Goal: Use online tool/utility: Utilize a website feature to perform a specific function

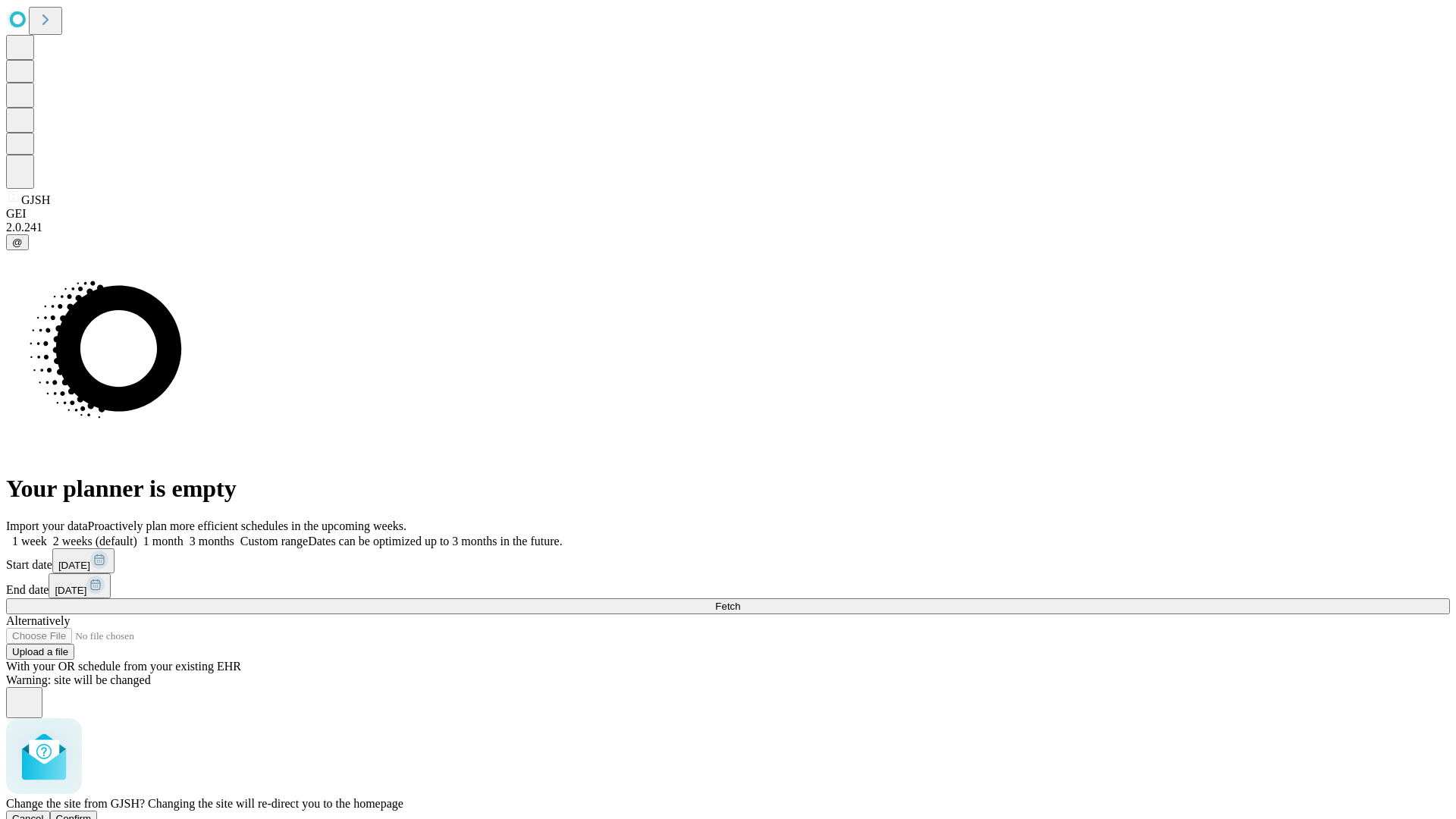
click at [92, 813] on span "Confirm" at bounding box center [74, 819] width 36 height 12
click at [137, 535] on label "2 weeks (default)" at bounding box center [92, 541] width 90 height 13
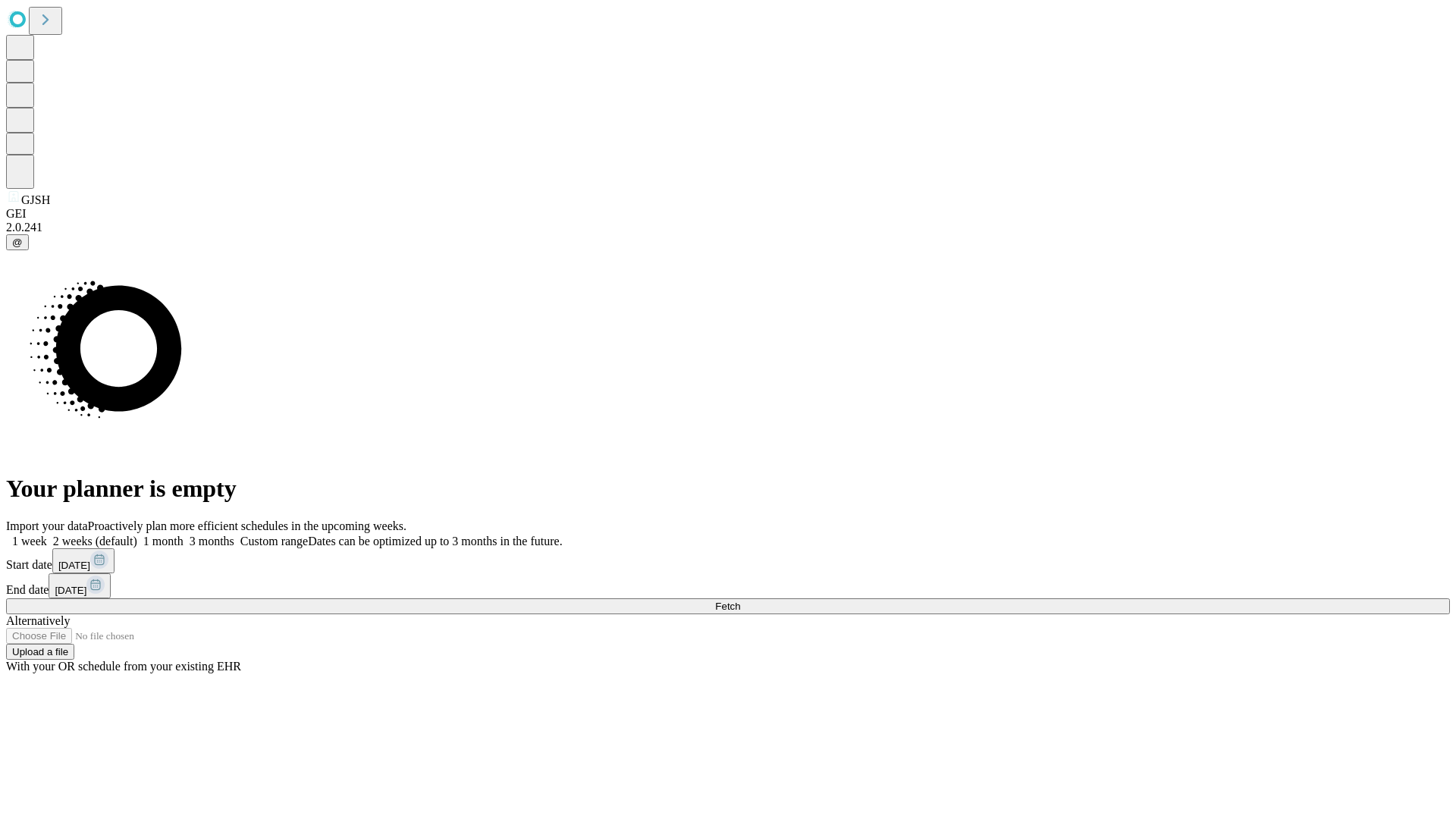
click at [740, 601] on span "Fetch" at bounding box center [727, 607] width 25 height 12
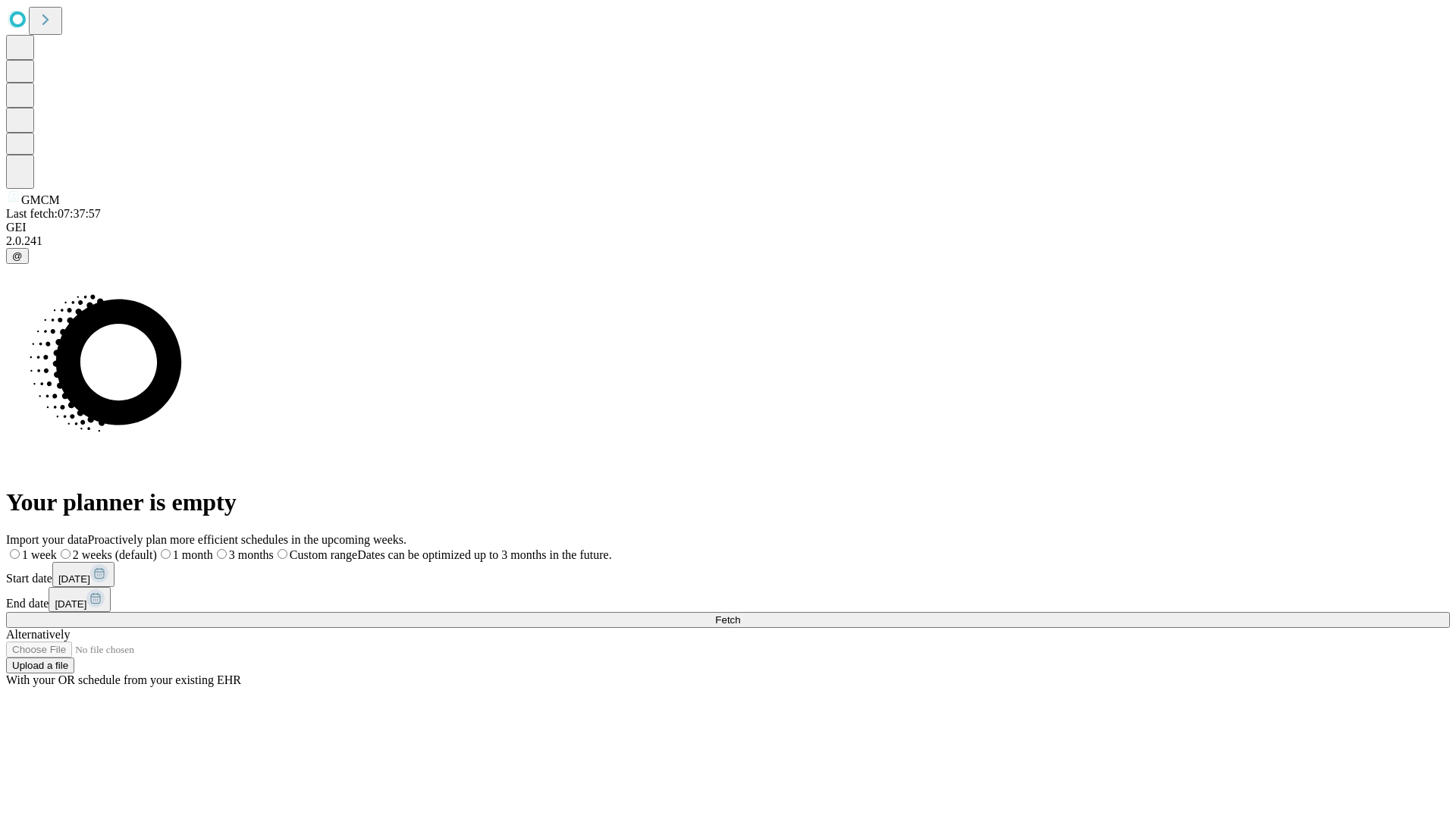
click at [740, 615] on span "Fetch" at bounding box center [727, 621] width 25 height 12
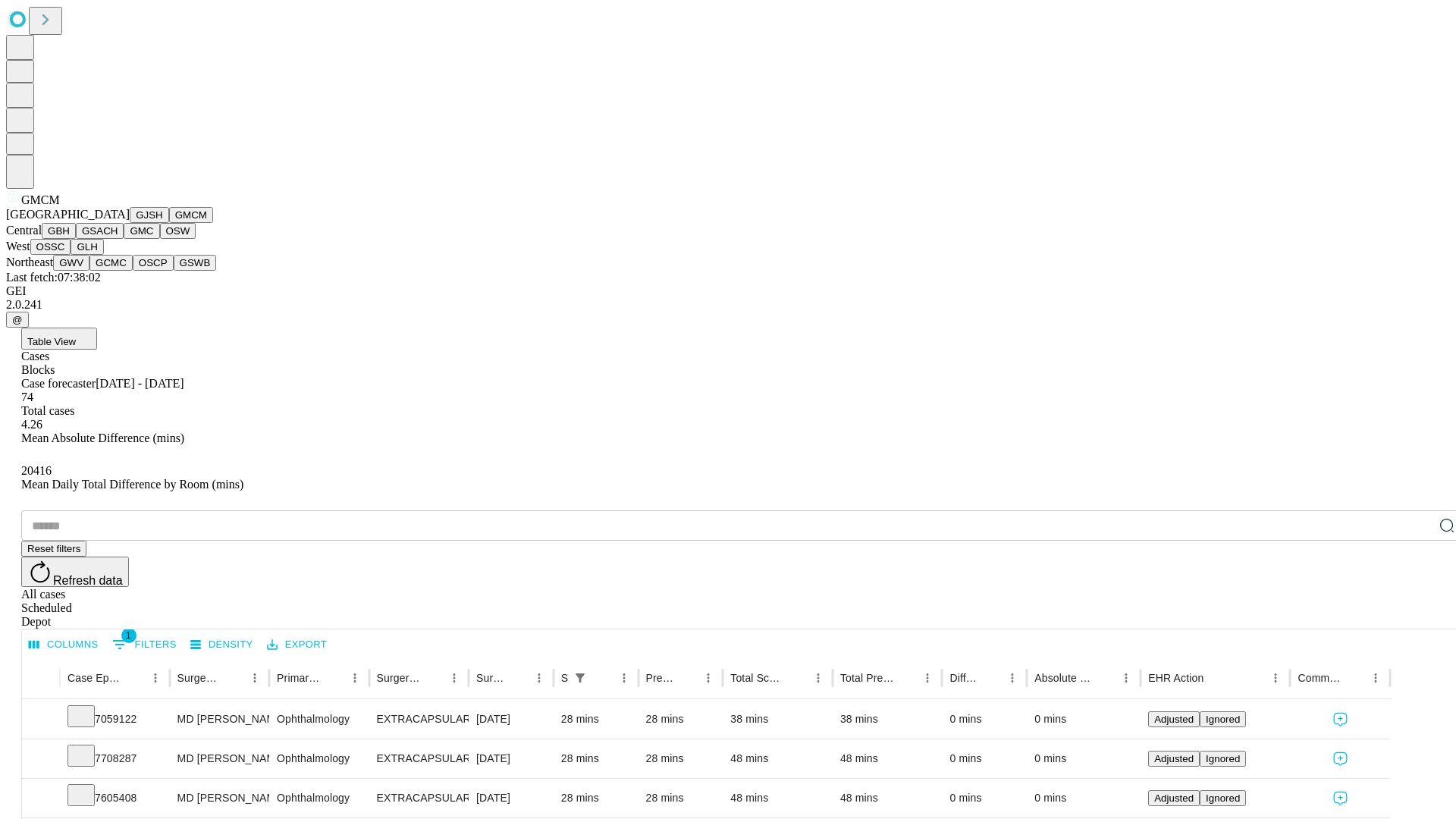
click at [76, 239] on button "GBH" at bounding box center [58, 231] width 35 height 16
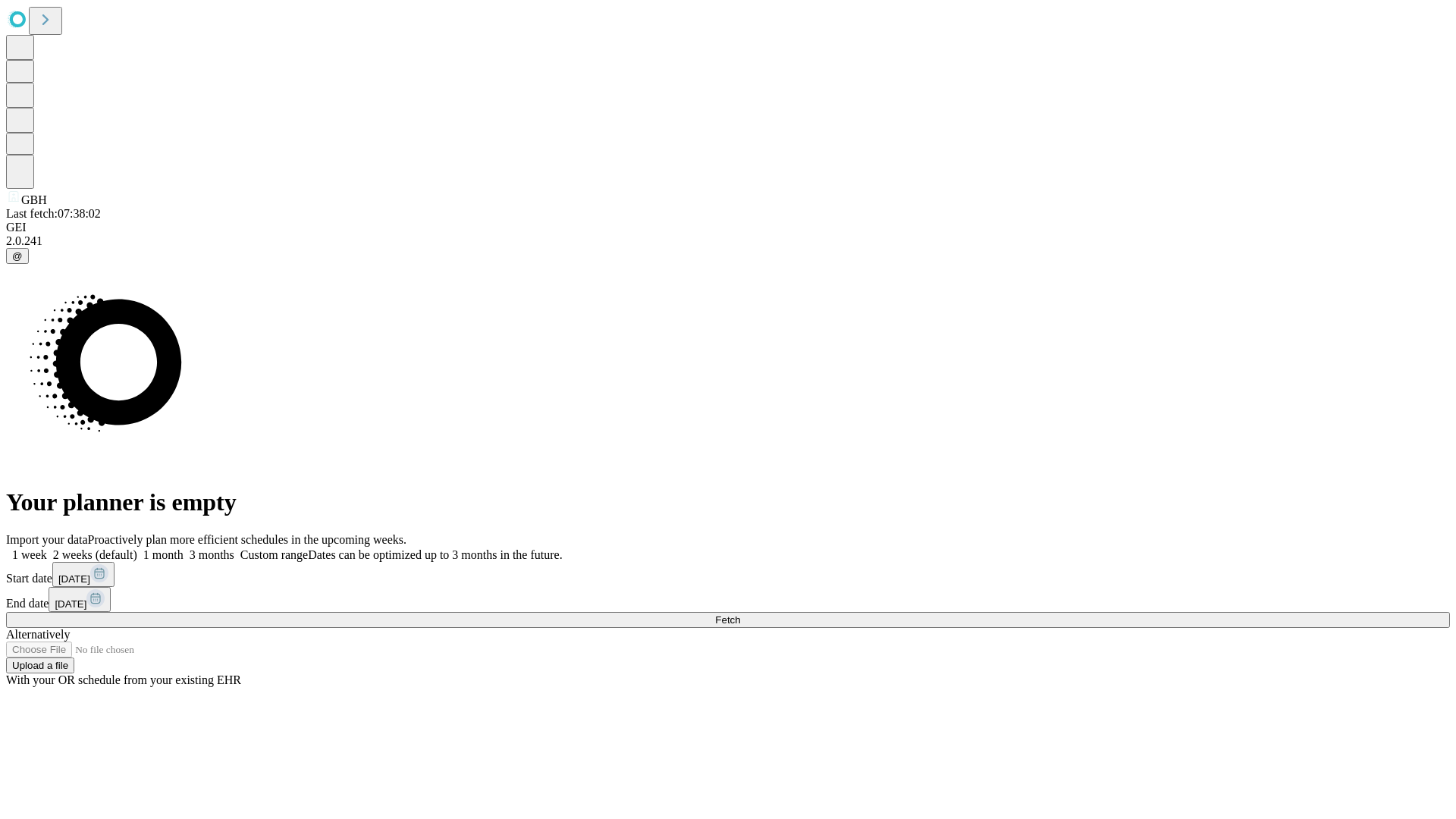
click at [137, 549] on label "2 weeks (default)" at bounding box center [92, 555] width 90 height 13
click at [740, 615] on span "Fetch" at bounding box center [727, 621] width 25 height 12
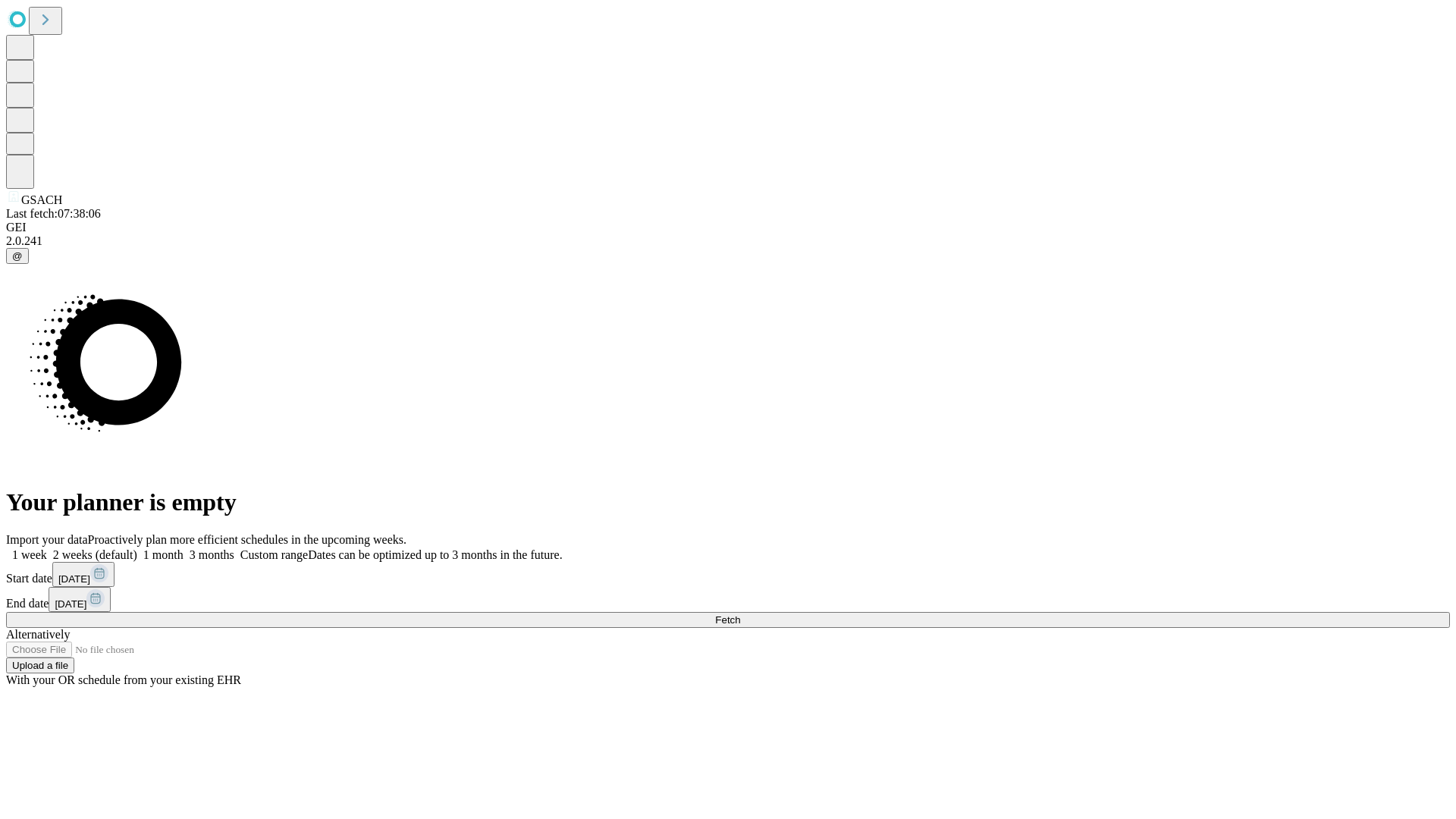
click at [137, 549] on label "2 weeks (default)" at bounding box center [92, 555] width 90 height 13
click at [740, 615] on span "Fetch" at bounding box center [727, 621] width 25 height 12
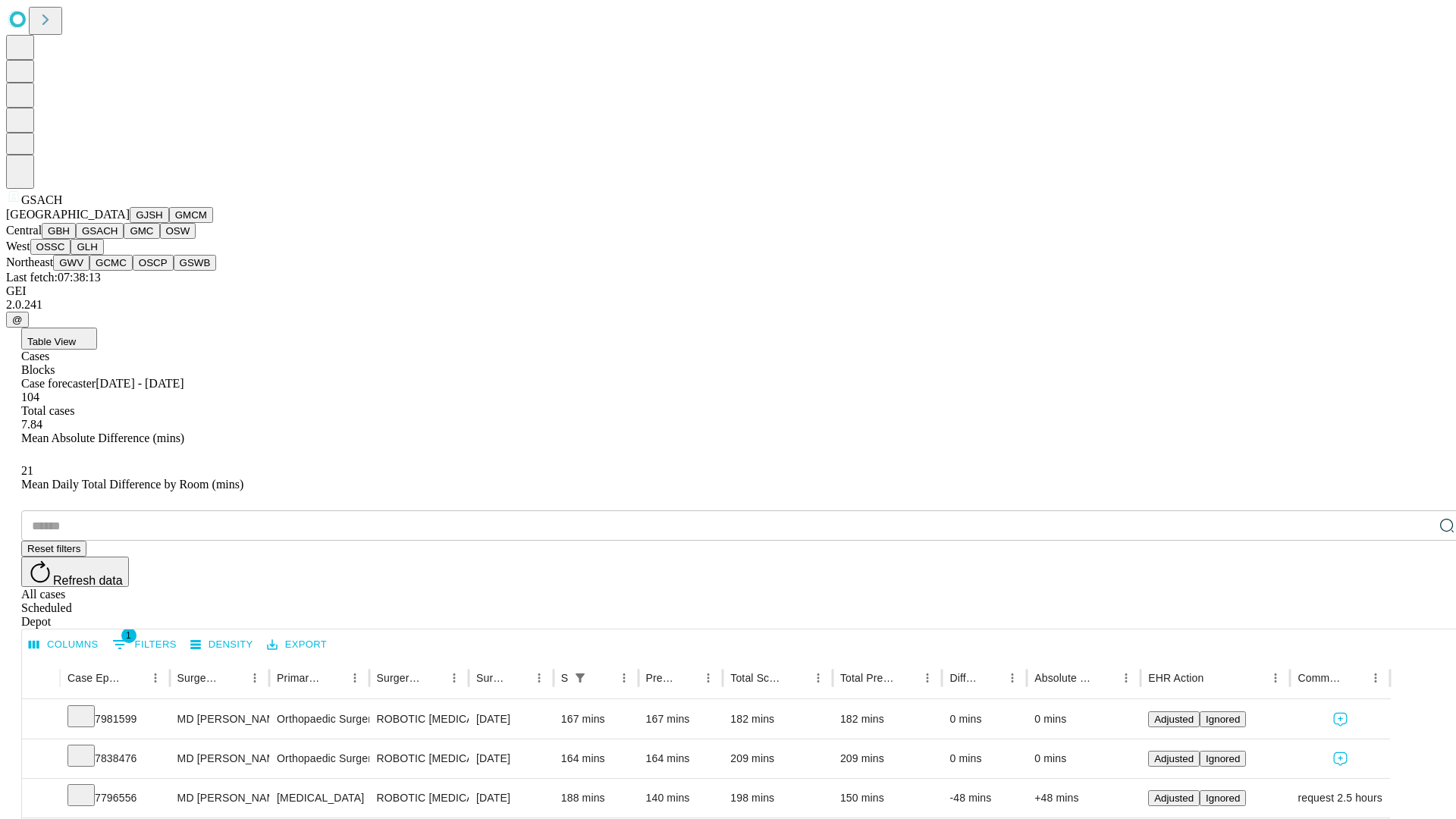
click at [123, 239] on button "GMC" at bounding box center [141, 231] width 36 height 16
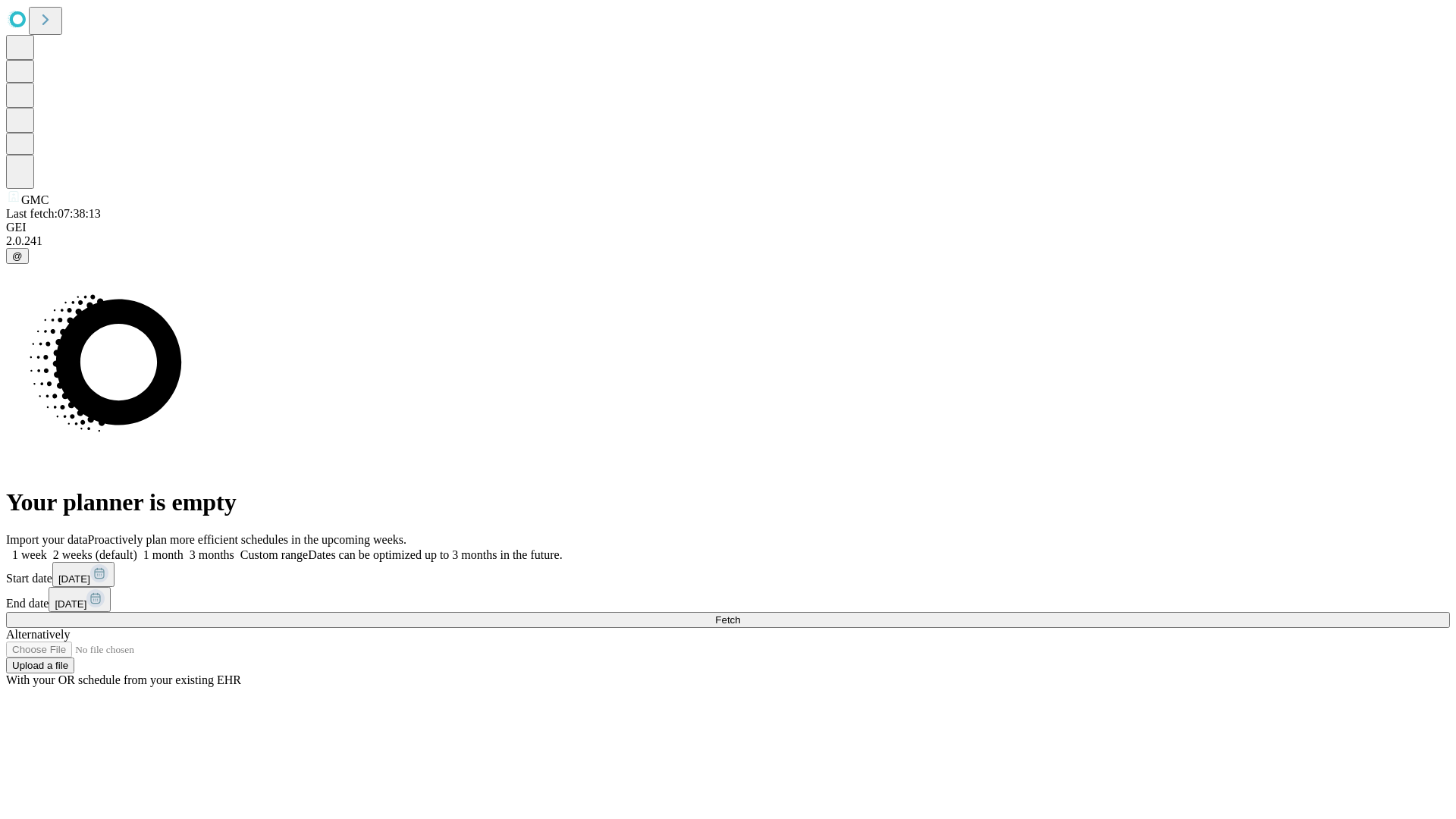
click at [137, 549] on label "2 weeks (default)" at bounding box center [92, 555] width 90 height 13
click at [740, 615] on span "Fetch" at bounding box center [727, 621] width 25 height 12
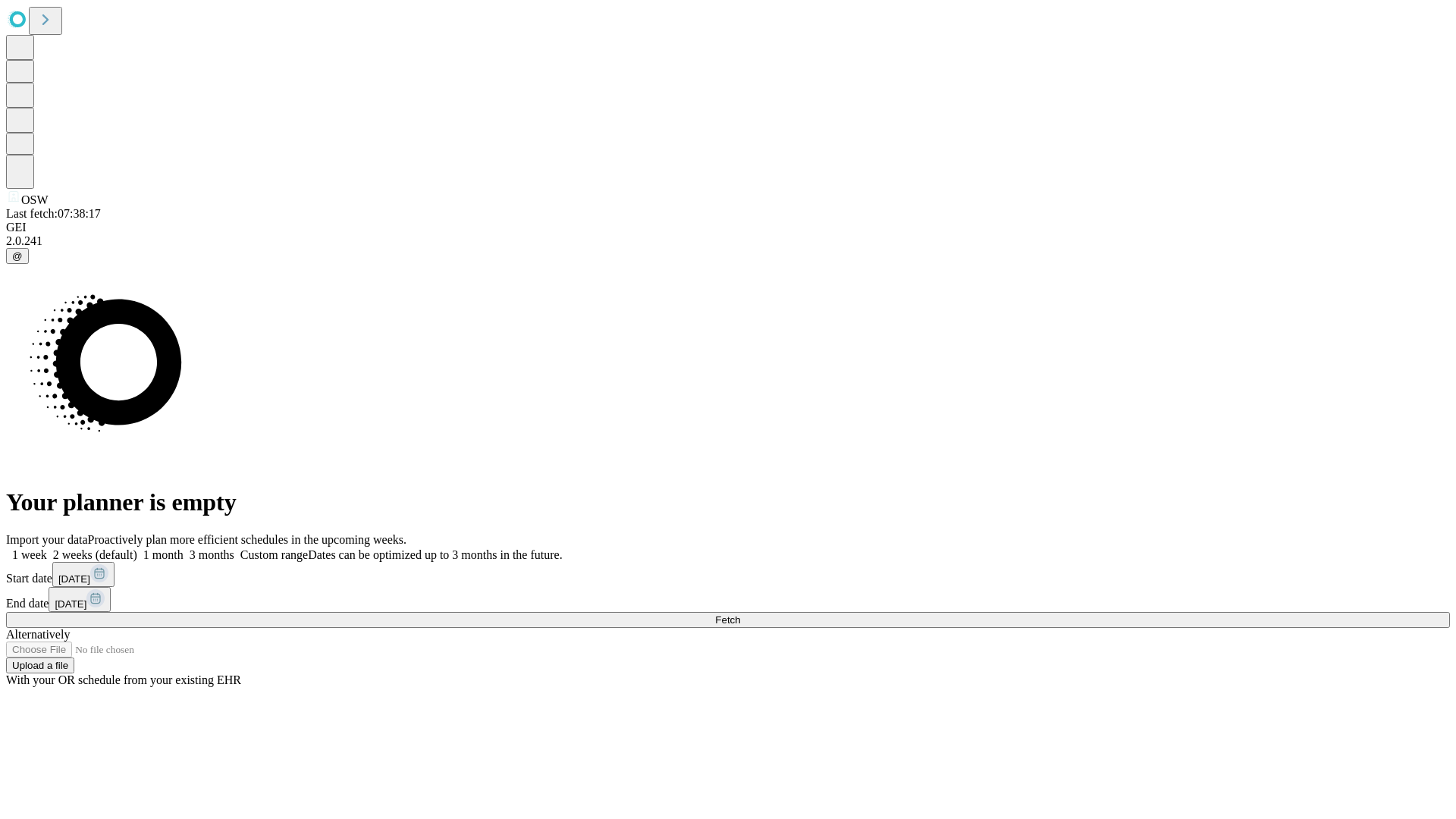
click at [137, 549] on label "2 weeks (default)" at bounding box center [92, 555] width 90 height 13
click at [740, 615] on span "Fetch" at bounding box center [727, 621] width 25 height 12
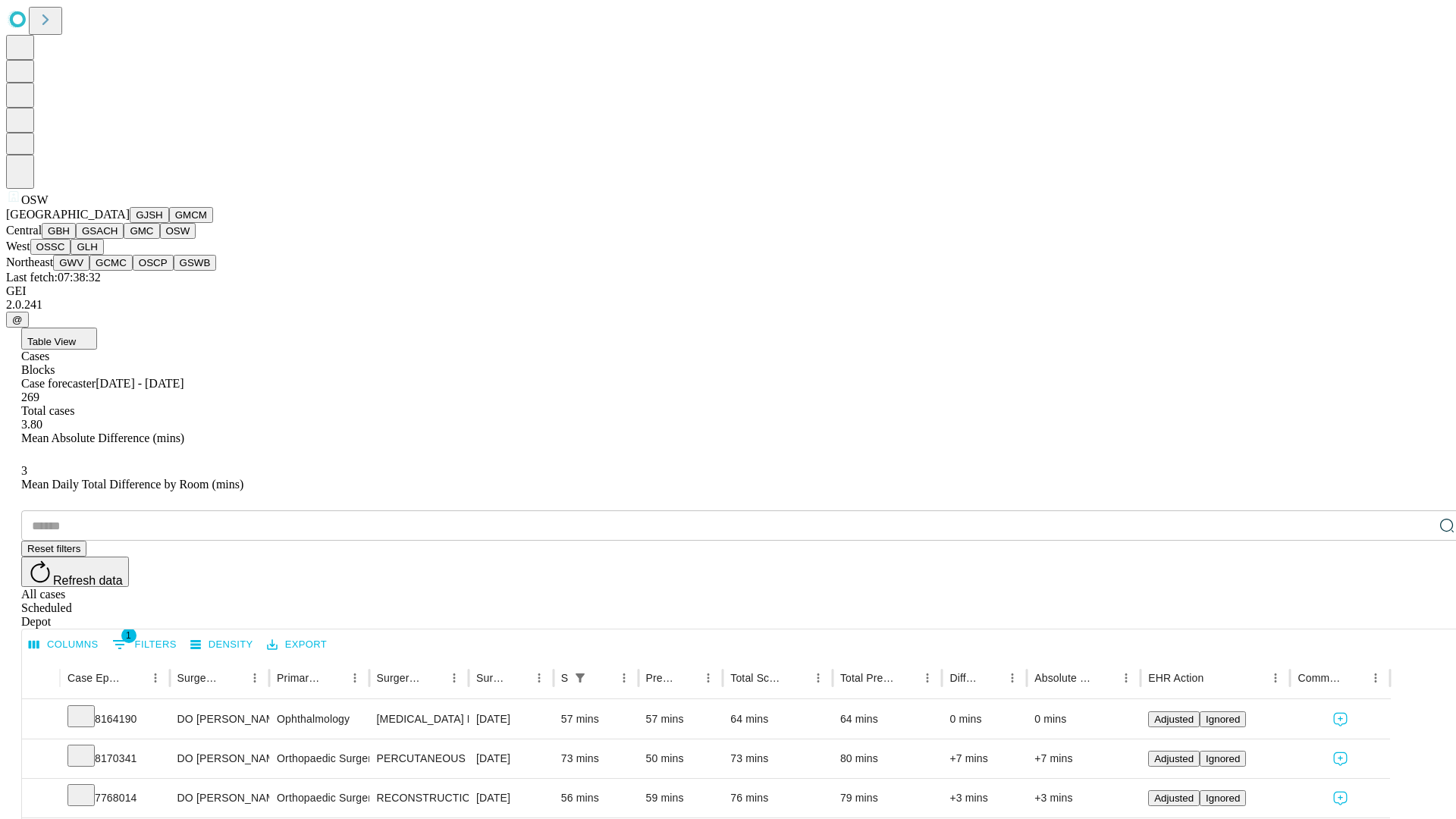
click at [71, 255] on button "OSSC" at bounding box center [51, 247] width 41 height 16
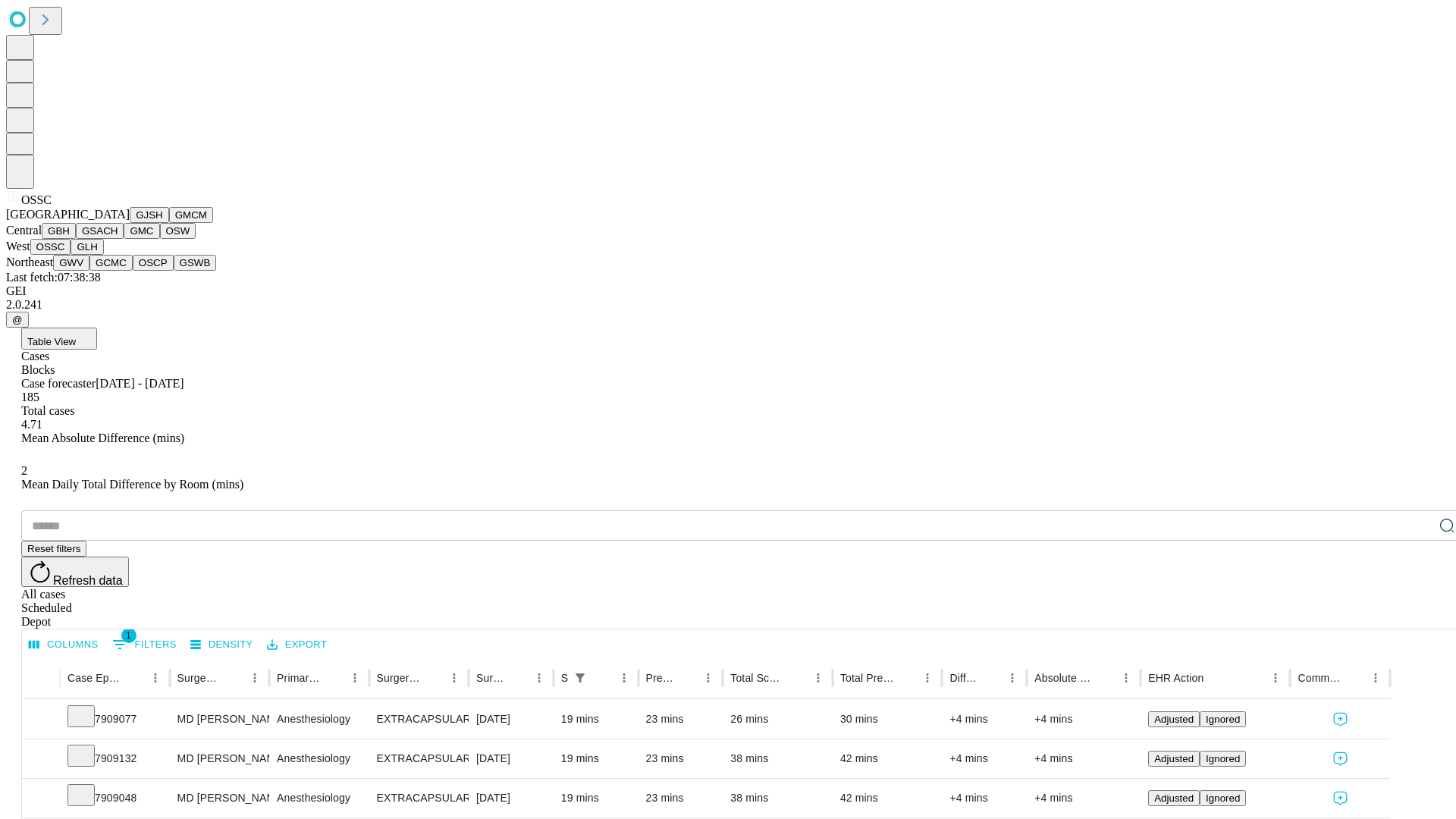
click at [104, 255] on button "GLH" at bounding box center [86, 247] width 33 height 16
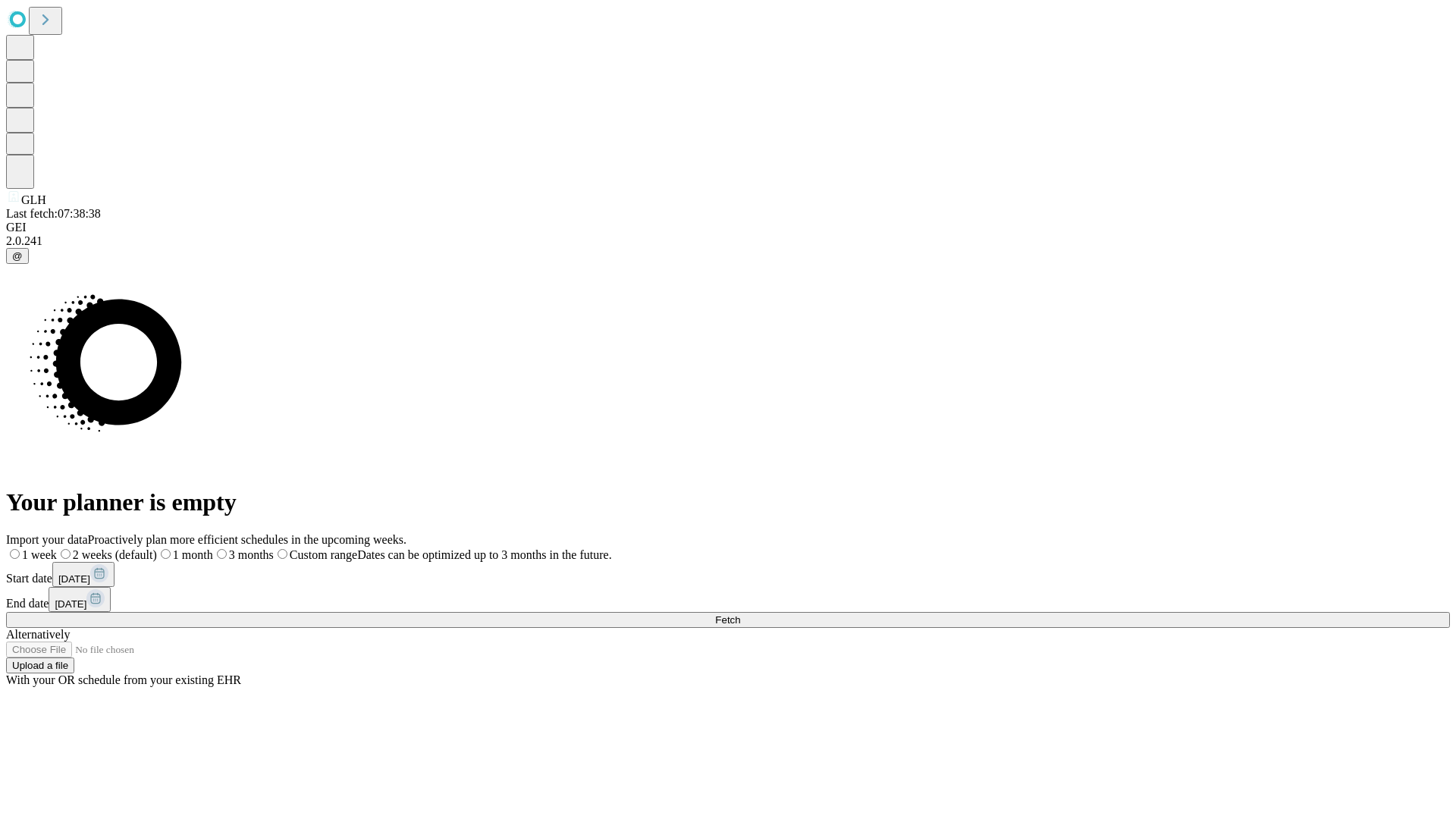
click at [157, 549] on label "2 weeks (default)" at bounding box center [107, 555] width 100 height 13
click at [740, 615] on span "Fetch" at bounding box center [727, 621] width 25 height 12
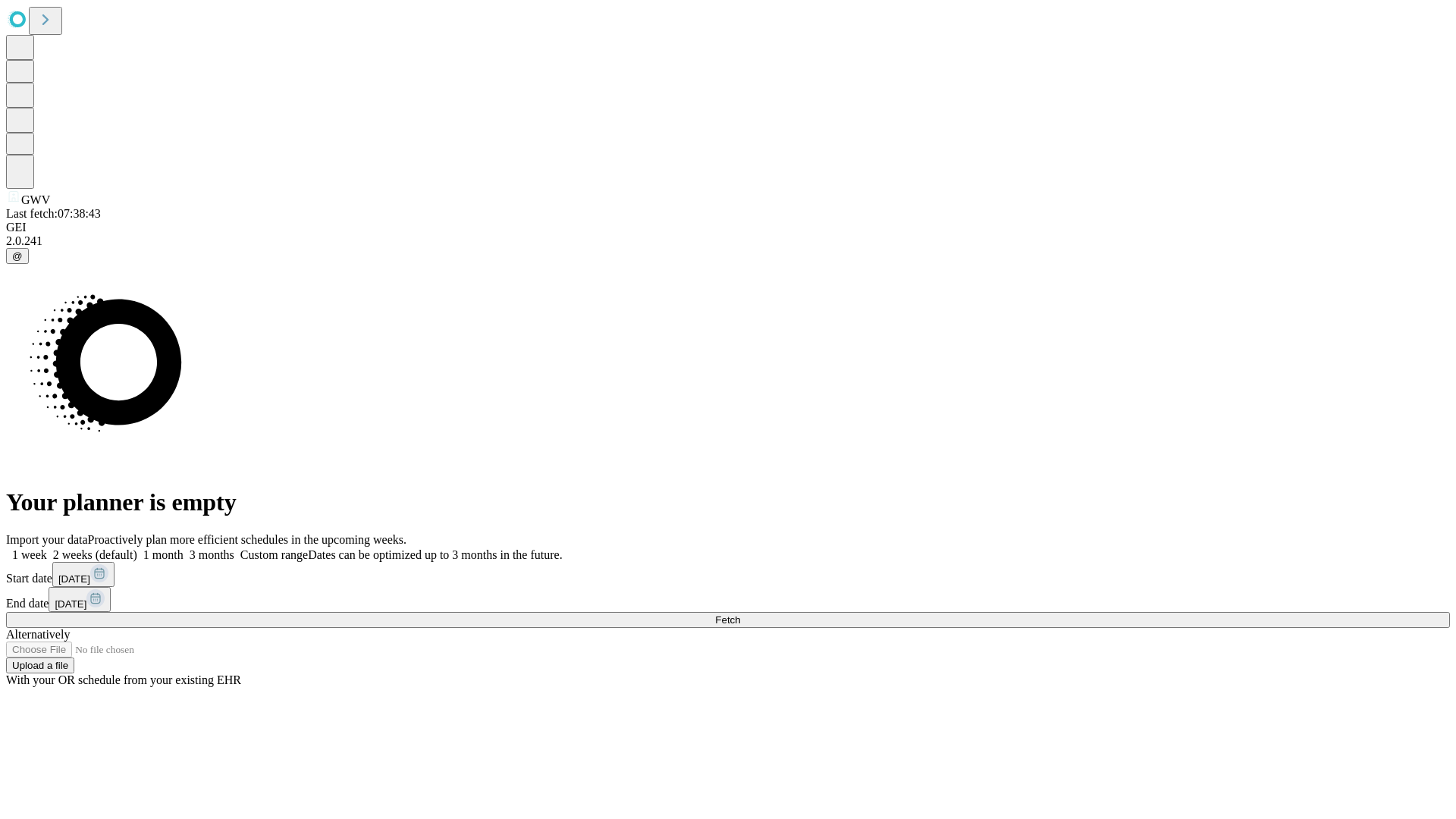
click at [137, 549] on label "2 weeks (default)" at bounding box center [92, 555] width 90 height 13
click at [740, 615] on span "Fetch" at bounding box center [727, 621] width 25 height 12
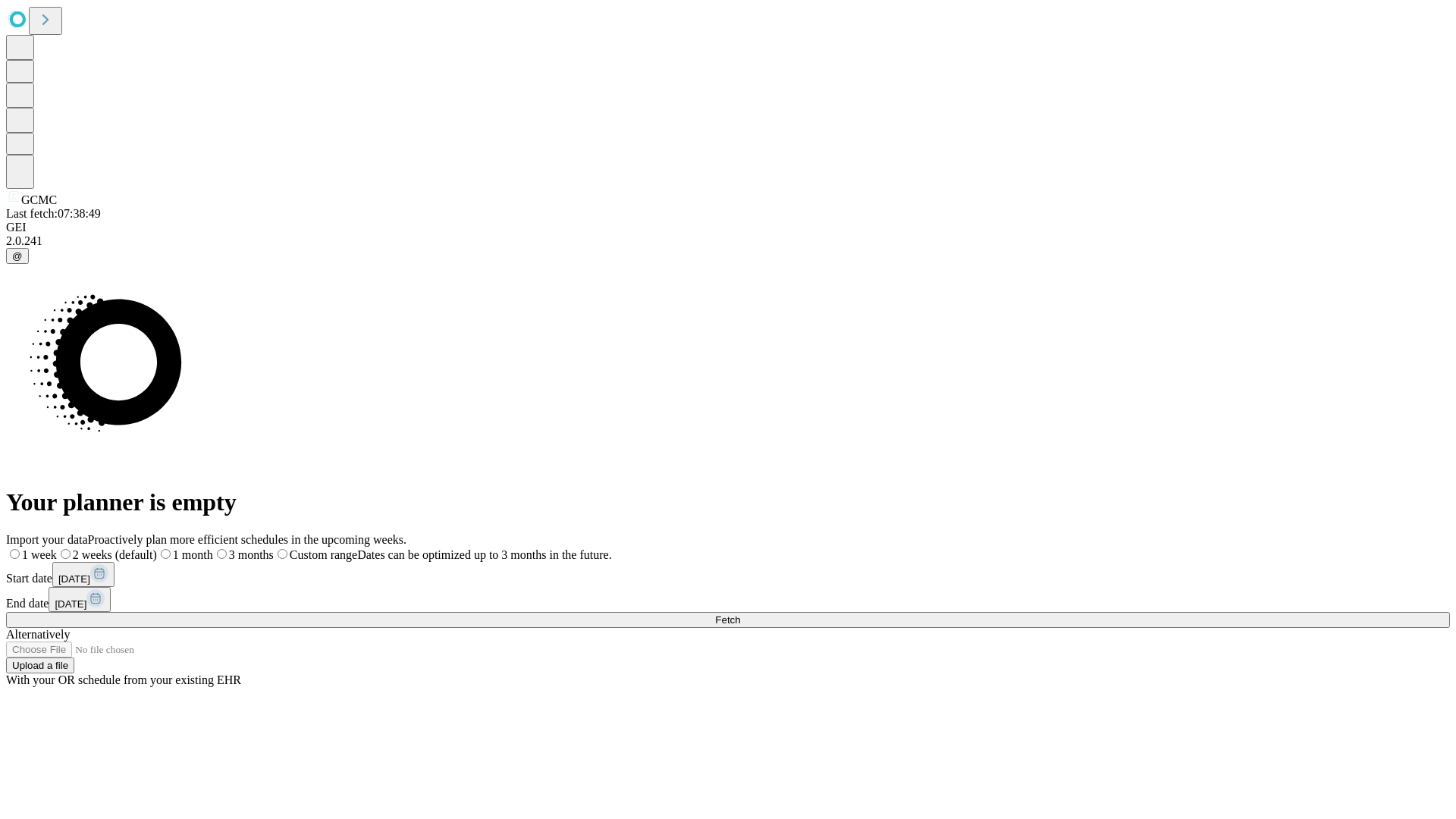
click at [157, 549] on label "2 weeks (default)" at bounding box center [107, 555] width 100 height 13
click at [740, 615] on span "Fetch" at bounding box center [727, 621] width 25 height 12
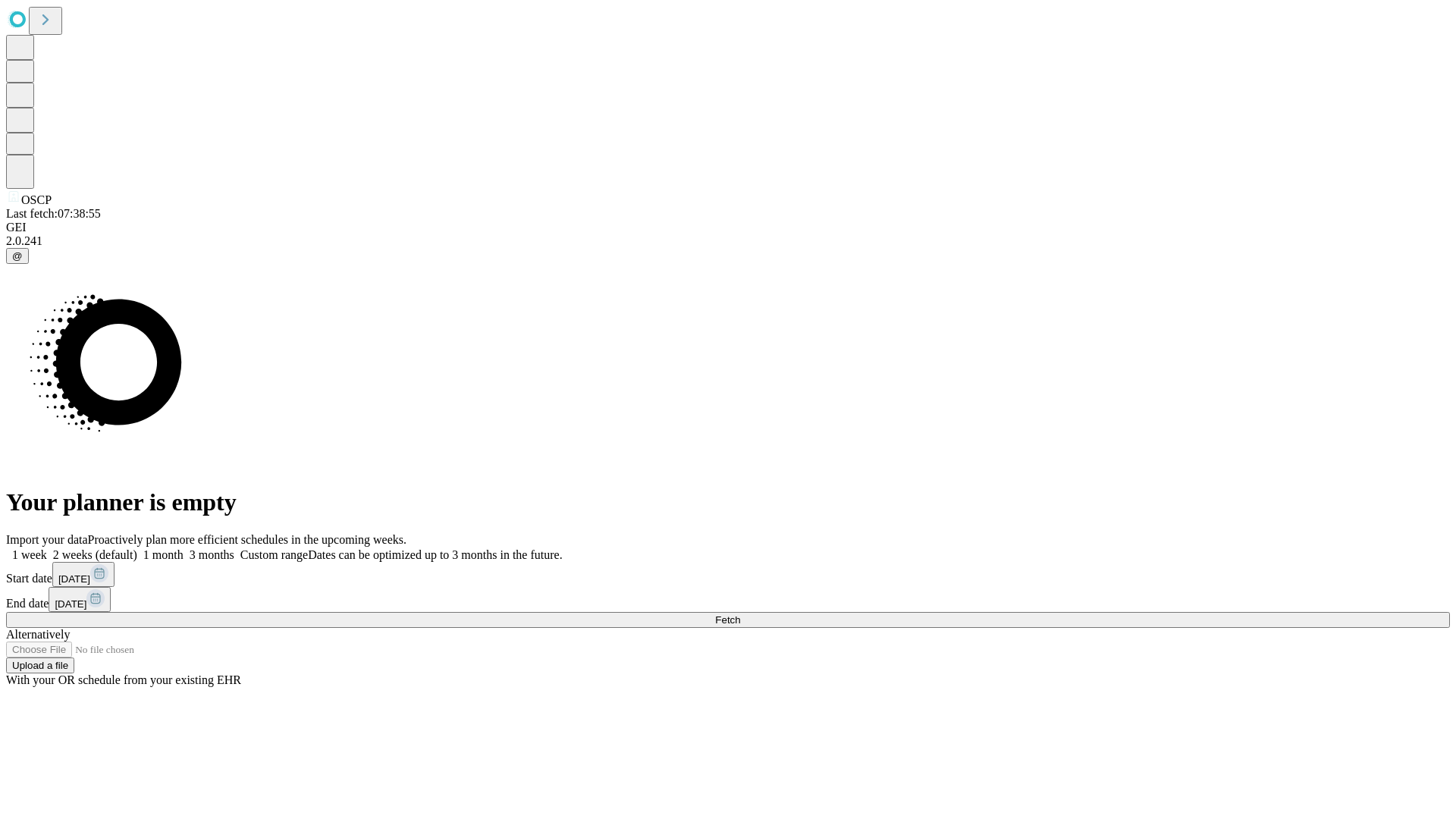
click at [137, 549] on label "2 weeks (default)" at bounding box center [92, 555] width 90 height 13
click at [740, 615] on span "Fetch" at bounding box center [727, 621] width 25 height 12
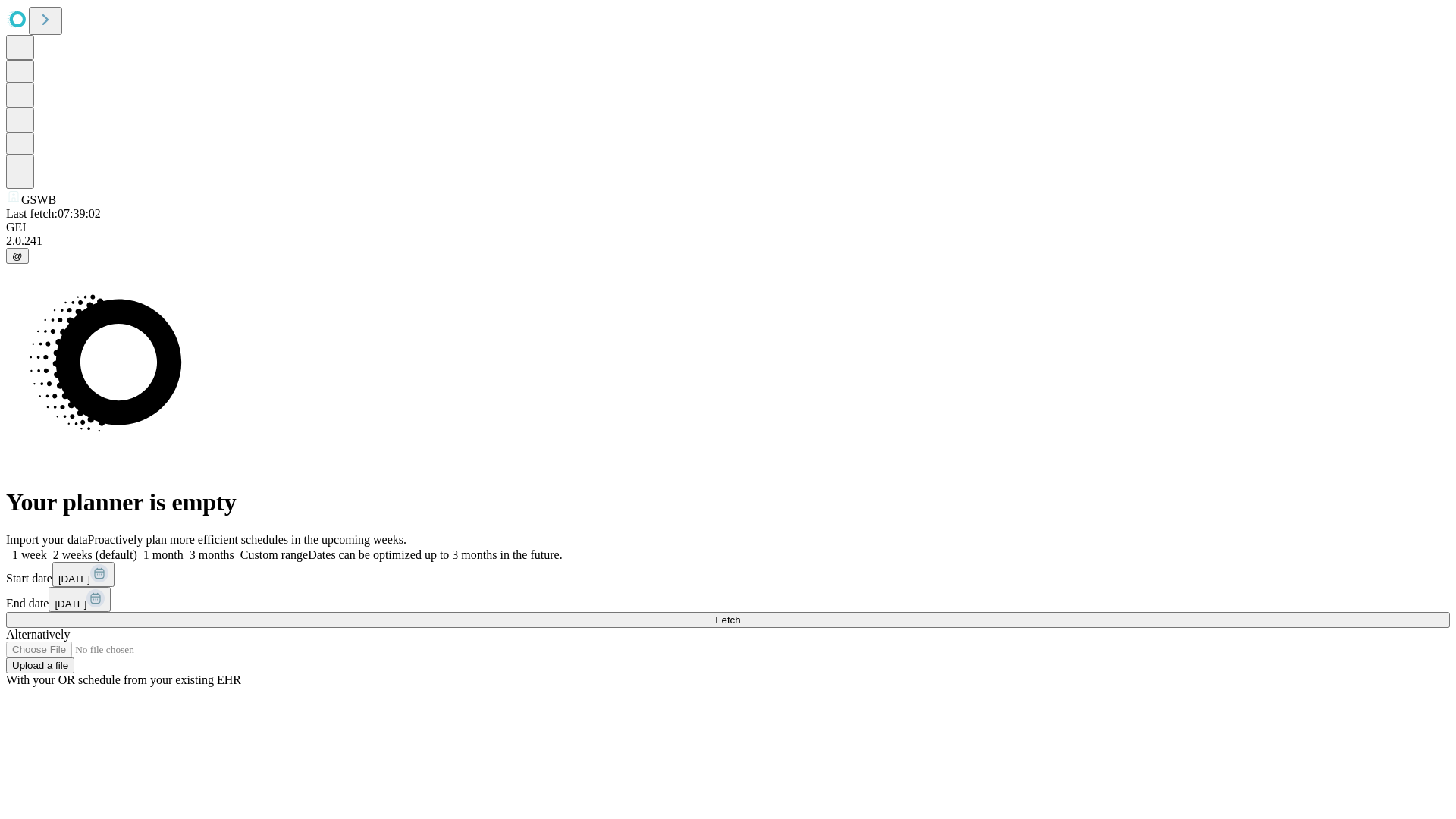
click at [740, 615] on span "Fetch" at bounding box center [727, 621] width 25 height 12
